Goal: Transaction & Acquisition: Purchase product/service

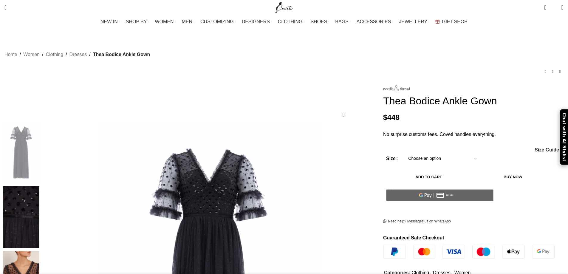
select select "8-[GEOGRAPHIC_DATA]"
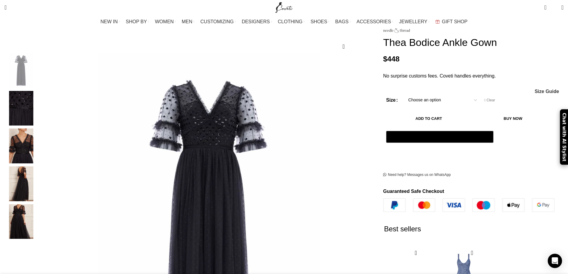
scroll to position [58, 0]
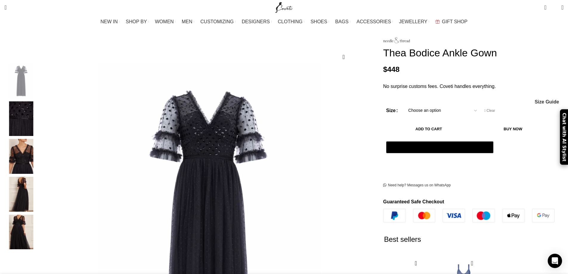
click at [413, 123] on button "Add to cart" at bounding box center [428, 129] width 85 height 13
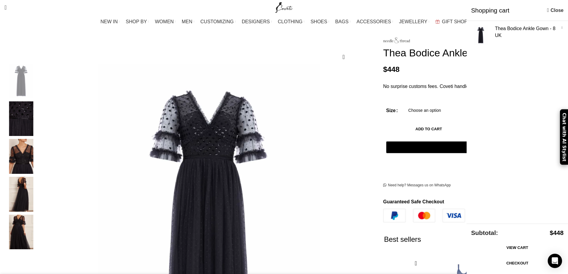
scroll to position [0, 63]
click at [509, 263] on link "Checkout" at bounding box center [517, 263] width 92 height 13
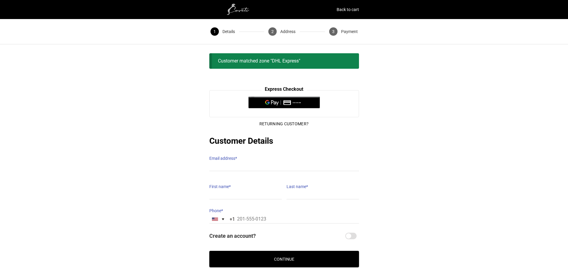
scroll to position [41, 0]
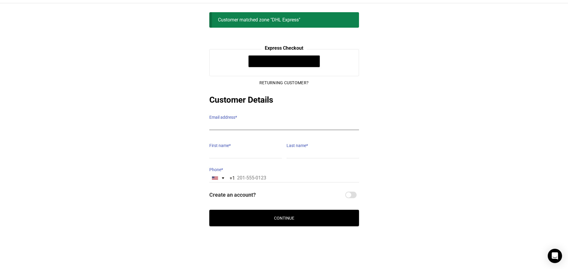
click at [229, 122] on input "Email address *" at bounding box center [284, 126] width 150 height 9
type input "[EMAIL_ADDRESS][DOMAIN_NAME]"
click at [239, 150] on input "First name *" at bounding box center [245, 154] width 72 height 9
type input "[PERSON_NAME]"
click at [295, 152] on input "Last name *" at bounding box center [322, 154] width 72 height 9
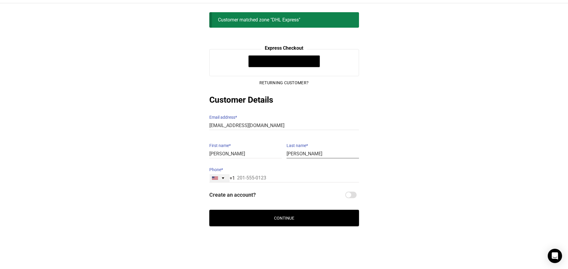
type input "[PERSON_NAME]"
click at [223, 174] on div "[GEOGRAPHIC_DATA] +1" at bounding box center [219, 178] width 20 height 8
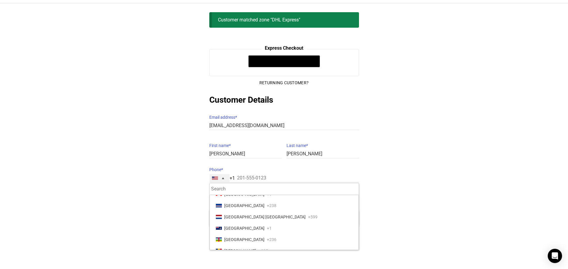
scroll to position [387, 0]
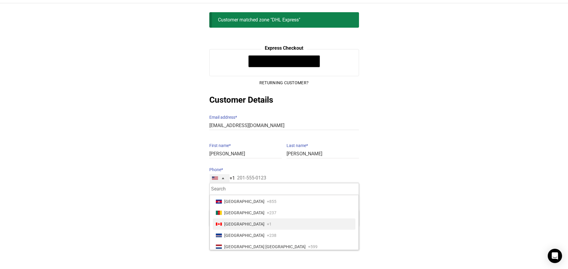
click at [236, 220] on span "[GEOGRAPHIC_DATA]" at bounding box center [244, 224] width 40 height 8
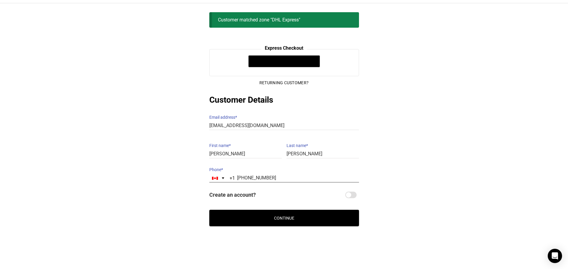
type input "[PHONE_NUMBER]"
click at [288, 213] on button "Continue" at bounding box center [284, 218] width 150 height 16
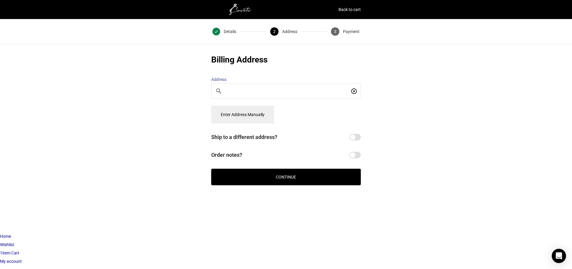
click at [284, 88] on input "Search For a Place" at bounding box center [288, 91] width 124 height 7
type input "[STREET_ADDRESS]"
click at [243, 111] on button "Enter Address Manually" at bounding box center [242, 115] width 63 height 18
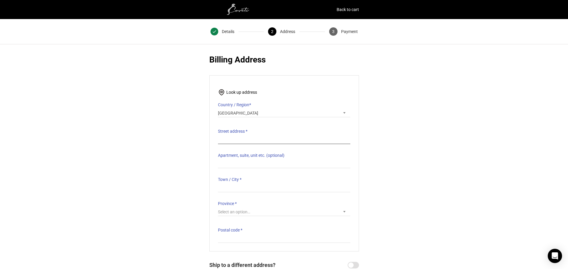
click at [249, 136] on input "Street address *" at bounding box center [284, 140] width 132 height 9
type input "3212 ribble cres"
click at [242, 184] on input "Town / City *" at bounding box center [284, 188] width 132 height 9
type input "[GEOGRAPHIC_DATA]"
click at [254, 208] on span "Select an option…" at bounding box center [284, 212] width 132 height 8
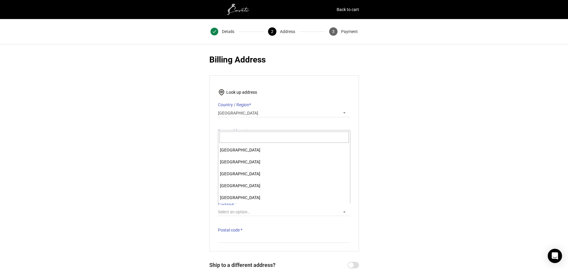
scroll to position [60, 0]
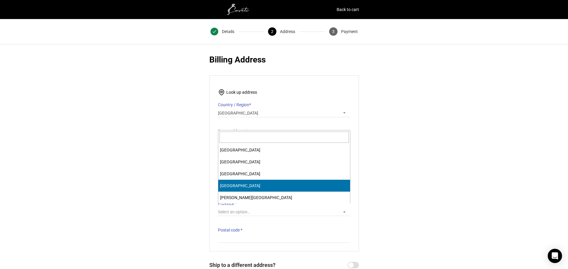
select select "ON"
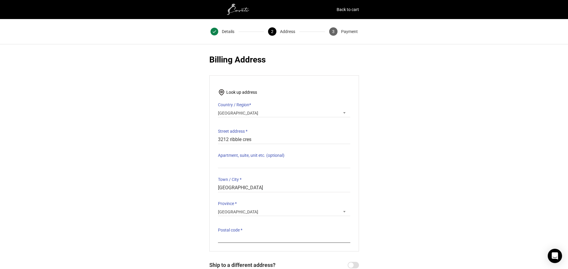
click at [242, 235] on input "Postal code *" at bounding box center [284, 239] width 132 height 9
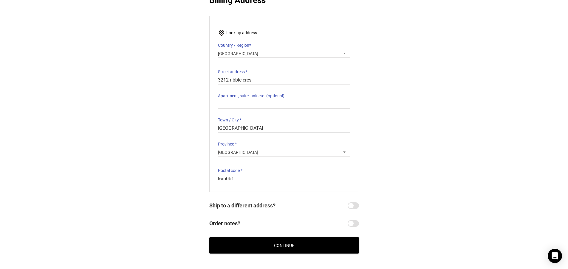
type input "l6m0b1"
click at [290, 243] on button "Continue" at bounding box center [284, 245] width 150 height 16
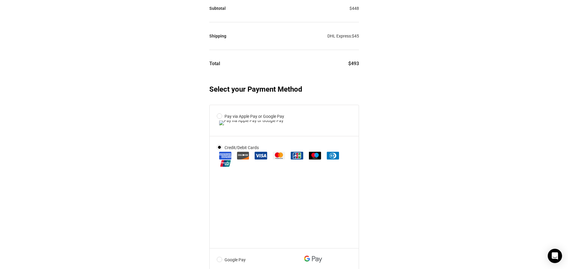
scroll to position [124, 0]
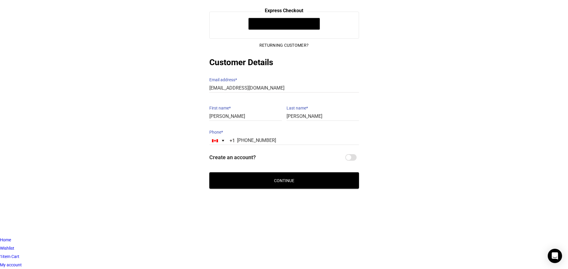
scroll to position [17, 0]
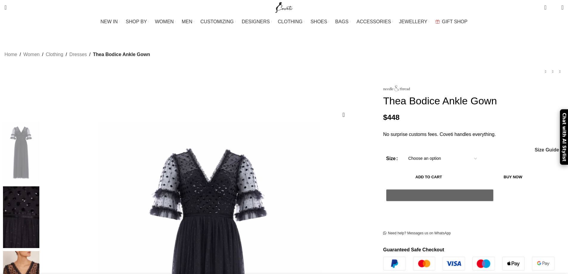
select select "8-[GEOGRAPHIC_DATA]"
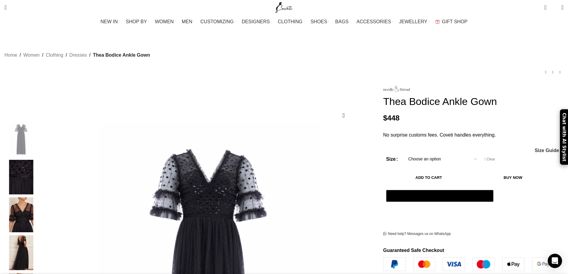
scroll to position [0, 188]
click at [383, 120] on bdi "$ 448" at bounding box center [391, 118] width 16 height 8
